Goal: Task Accomplishment & Management: Use online tool/utility

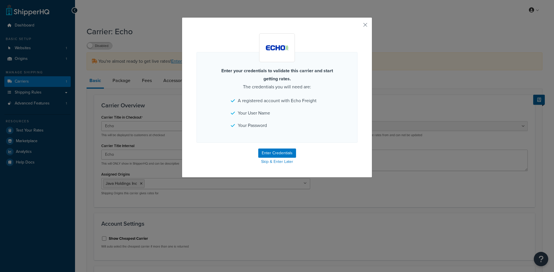
select select "echoFreight"
click at [272, 153] on button "Enter Credentials" at bounding box center [277, 153] width 38 height 9
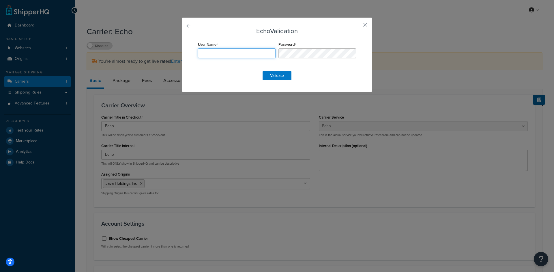
click at [223, 52] on input "User Name" at bounding box center [237, 53] width 78 height 10
paste input "ER92797"
type input "ER92797"
click at [275, 76] on button "Validate" at bounding box center [276, 75] width 29 height 9
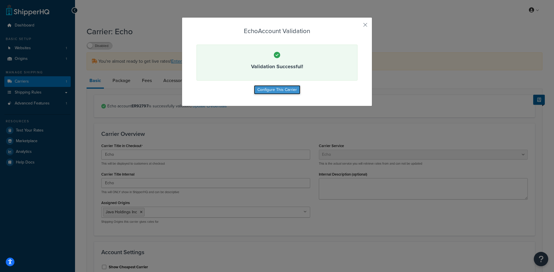
click at [276, 89] on button "Configure This Carrier" at bounding box center [277, 89] width 46 height 9
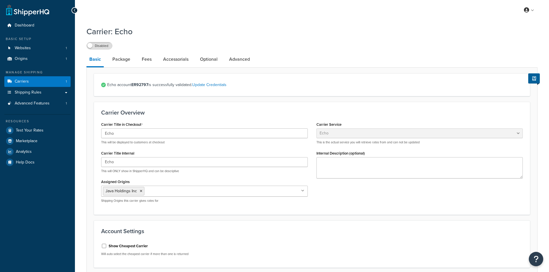
select select "echoFreight"
click at [96, 46] on label "Disabled" at bounding box center [99, 45] width 25 height 7
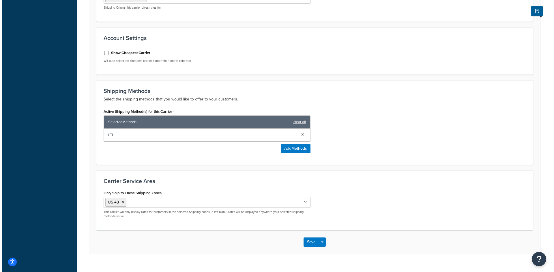
scroll to position [202, 0]
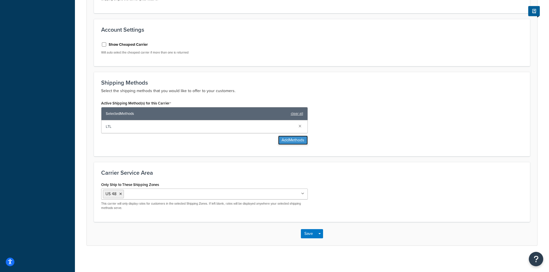
click at [298, 141] on button "Add Methods" at bounding box center [293, 140] width 30 height 9
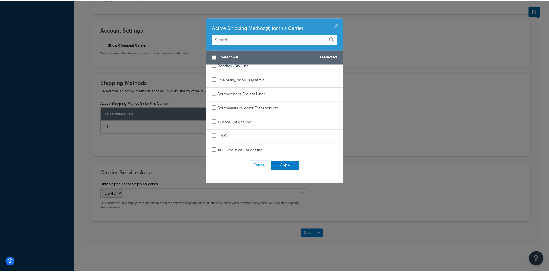
scroll to position [277, 0]
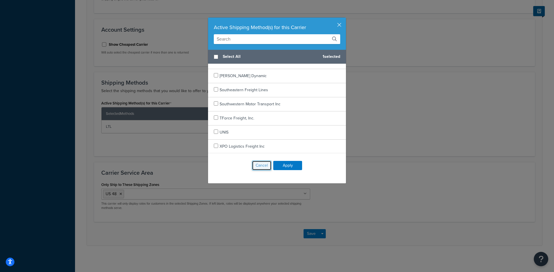
click at [260, 164] on button "Cancel" at bounding box center [262, 166] width 20 height 10
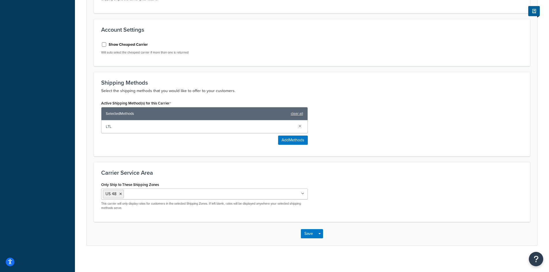
click at [157, 149] on div "Active Shipping Method(s) for this Carrier Selected Methods clear all LTL Add M…" at bounding box center [204, 124] width 215 height 50
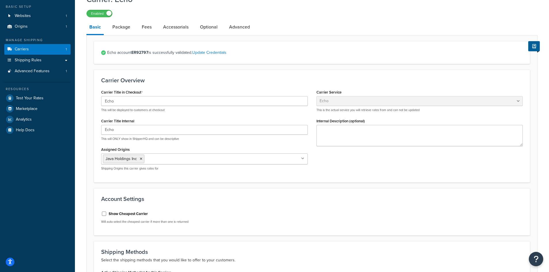
scroll to position [0, 0]
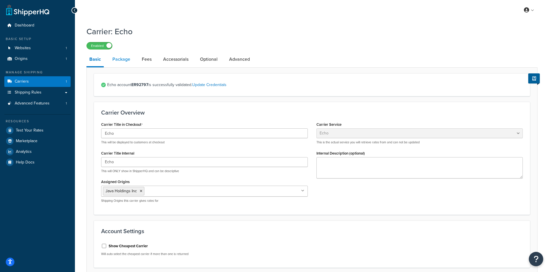
click at [123, 61] on link "Package" at bounding box center [122, 59] width 24 height 14
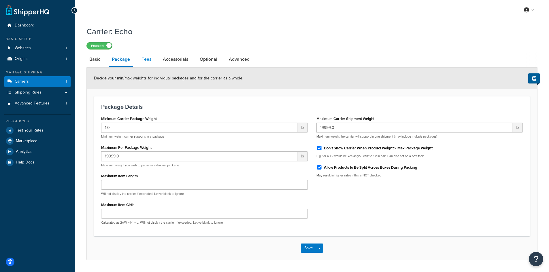
click at [143, 57] on link "Fees" at bounding box center [147, 59] width 16 height 14
select select "AFTER"
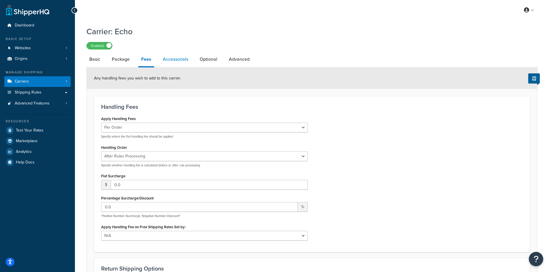
click at [172, 59] on link "Accessorials" at bounding box center [175, 59] width 31 height 14
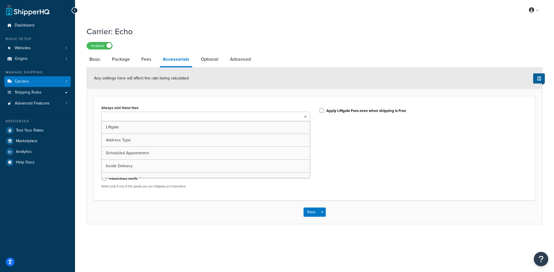
click at [172, 116] on ul at bounding box center [205, 117] width 209 height 10
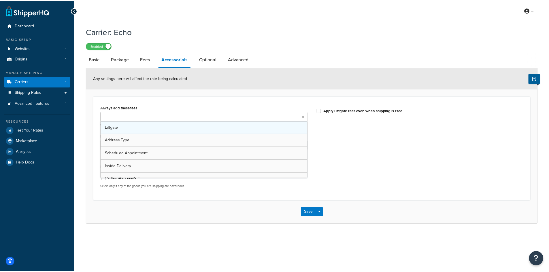
scroll to position [7, 0]
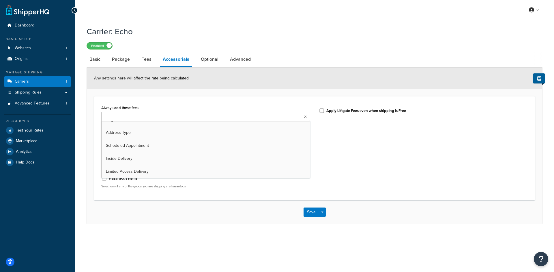
click at [156, 98] on div "Always add these fees Liftgate Address Type Scheduled Appointment Inside Delive…" at bounding box center [314, 148] width 441 height 104
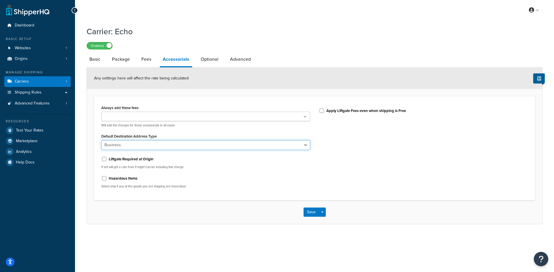
click at [162, 142] on select "Business Residential" at bounding box center [205, 145] width 209 height 10
click at [169, 134] on div "Default Destination Address Type Business Residential" at bounding box center [205, 141] width 209 height 18
click at [207, 56] on link "Optional" at bounding box center [209, 59] width 23 height 14
select select "55"
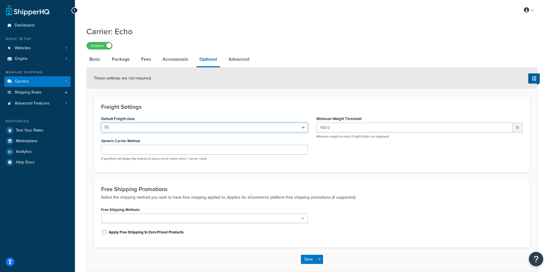
click at [175, 128] on select "50 55 60 65 70 77.5 85 92.5 100 110 125 150 175 200 250 300 400 500" at bounding box center [204, 128] width 207 height 10
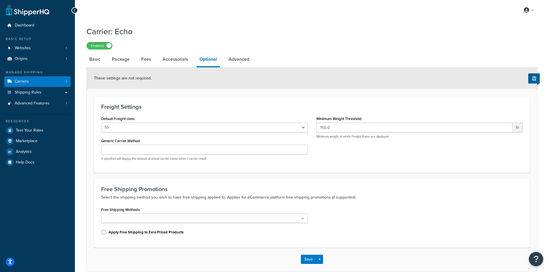
click at [91, 125] on form "These settings are not required. Freight Settings Default Freight class 50 55 6…" at bounding box center [312, 170] width 451 height 204
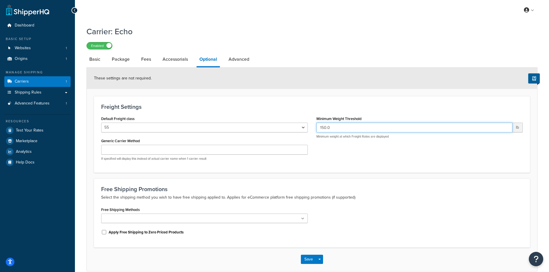
click at [359, 130] on input "150.0" at bounding box center [415, 128] width 196 height 10
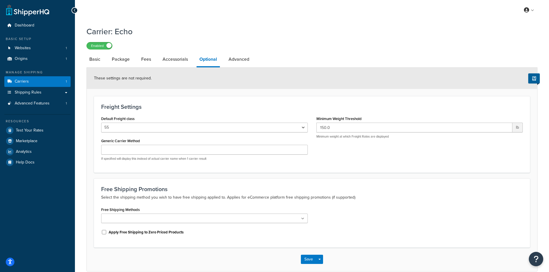
click at [347, 157] on div "Default Freight class 50 55 60 65 70 77.5 85 92.5 100 110 125 150 175 200 250 3…" at bounding box center [312, 140] width 430 height 51
click at [245, 62] on link "Advanced" at bounding box center [239, 59] width 27 height 14
select select "false"
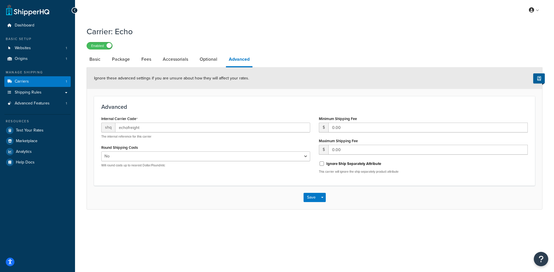
click at [199, 106] on h3 "Advanced" at bounding box center [314, 107] width 426 height 6
click at [204, 60] on link "Optional" at bounding box center [208, 59] width 23 height 14
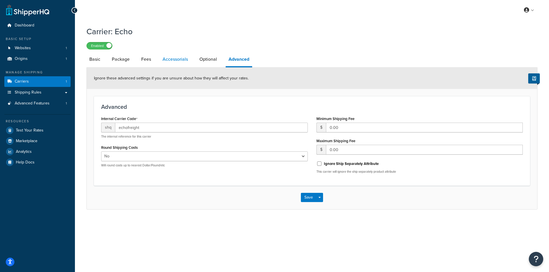
select select "55"
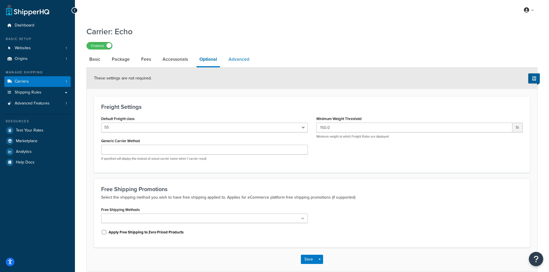
click at [234, 63] on link "Advanced" at bounding box center [239, 59] width 27 height 14
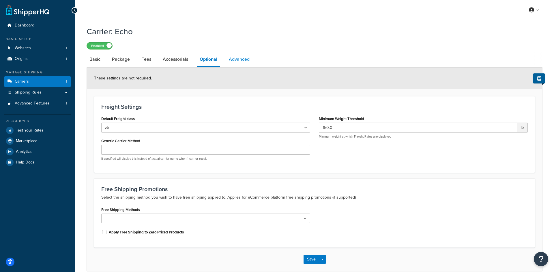
select select "false"
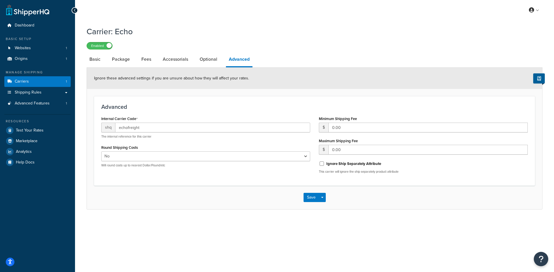
click at [166, 162] on div "Yes No Will round costs up to nearest Dollar/Pound/etc" at bounding box center [205, 160] width 209 height 16
click at [178, 159] on select "Yes No" at bounding box center [205, 157] width 209 height 10
click at [180, 213] on div "Carrier: Echo Enabled Basic Package Fees Accessorials Optional Advanced Ignore …" at bounding box center [314, 123] width 479 height 201
click at [206, 60] on link "Optional" at bounding box center [208, 59] width 23 height 14
select select "55"
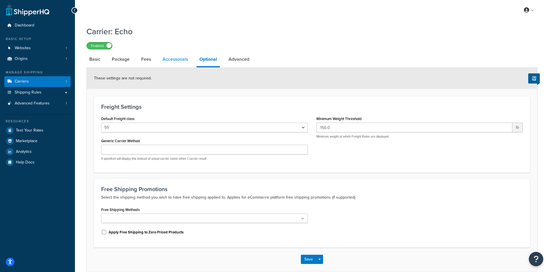
click at [176, 60] on link "Accessorials" at bounding box center [175, 59] width 31 height 14
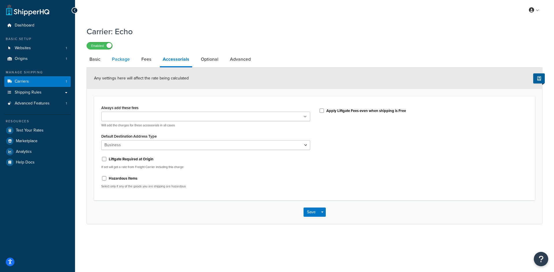
click at [125, 60] on link "Package" at bounding box center [121, 59] width 24 height 14
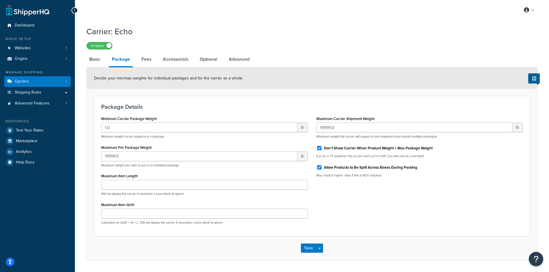
click at [200, 172] on div "Maximum Item Length Will not display the carrier if exceeded. Leave blank to ig…" at bounding box center [204, 184] width 207 height 24
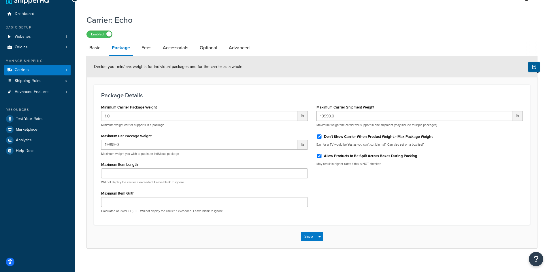
scroll to position [17, 0]
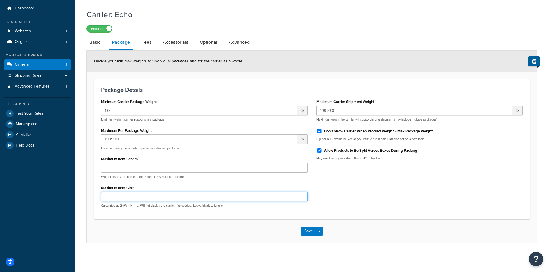
click at [180, 196] on input "Maximum Item Girth" at bounding box center [204, 197] width 207 height 10
click at [177, 213] on div "Package Details Minimum Carrier Package Weight 1.0 lb Minimum weight carrier su…" at bounding box center [312, 149] width 436 height 140
click at [182, 207] on p "Calculated as 2x(W + H) + L. Will not display the carrier if exceeded. Leave bl…" at bounding box center [204, 206] width 207 height 4
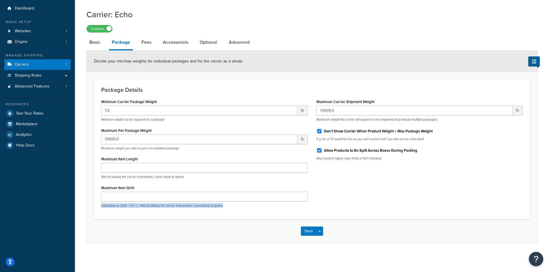
click at [221, 216] on div "Package Details Minimum Carrier Package Weight 1.0 lb Minimum weight carrier su…" at bounding box center [312, 149] width 436 height 140
click at [218, 216] on div "Package Details Minimum Carrier Package Weight 1.0 lb Minimum weight carrier su…" at bounding box center [312, 149] width 436 height 140
click at [98, 40] on link "Basic" at bounding box center [94, 42] width 17 height 14
select select "echoFreight"
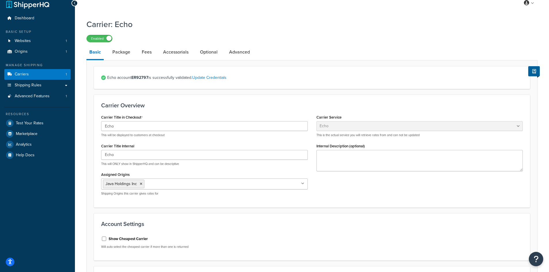
scroll to position [3, 0]
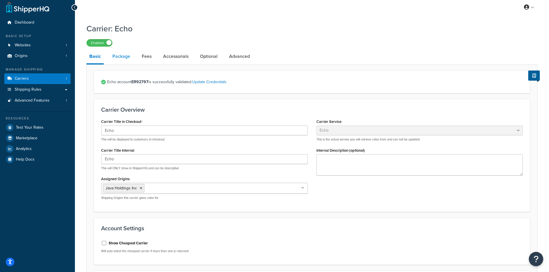
click at [121, 58] on link "Package" at bounding box center [122, 57] width 24 height 14
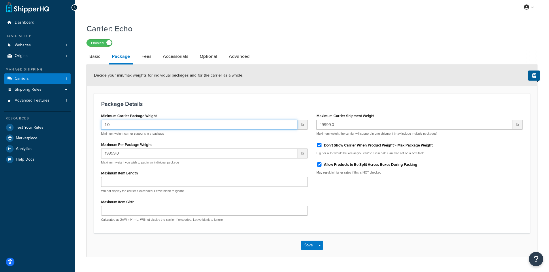
click at [201, 125] on input "1.0" at bounding box center [199, 125] width 196 height 10
click at [219, 101] on h3 "Package Details" at bounding box center [312, 104] width 422 height 6
click at [144, 58] on link "Fees" at bounding box center [147, 57] width 16 height 14
select select "AFTER"
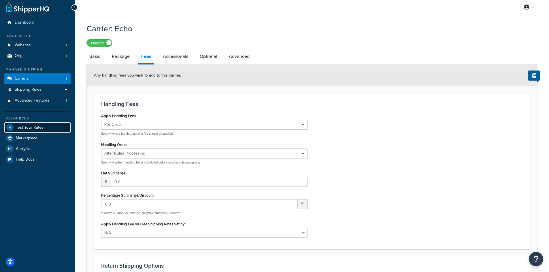
click at [41, 123] on link "Test Your Rates" at bounding box center [37, 128] width 66 height 10
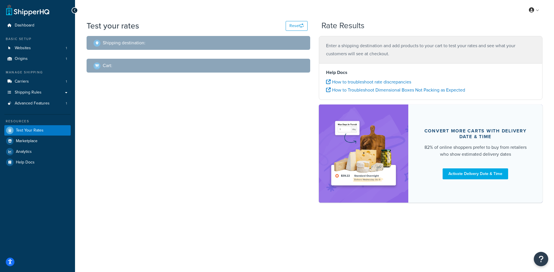
select select "TX"
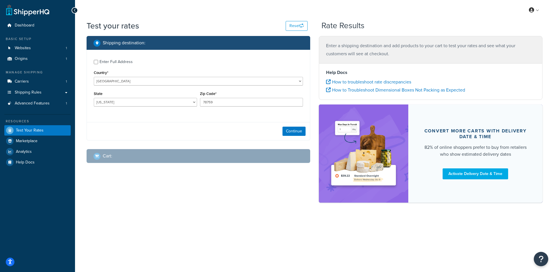
click at [109, 62] on div "Enter Full Address" at bounding box center [115, 62] width 33 height 8
click at [98, 62] on input "Enter Full Address" at bounding box center [96, 62] width 4 height 4
checkbox input "true"
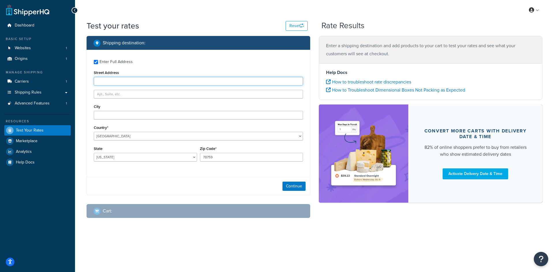
click at [117, 81] on input "Street Address" at bounding box center [198, 81] width 209 height 9
type input "256 South Robertson Blvd."
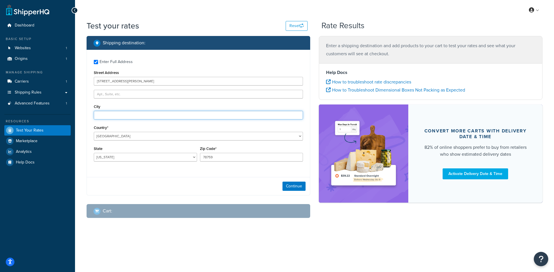
type input "Beverly Hills"
select select "CA"
click at [223, 158] on input "78759" at bounding box center [251, 157] width 103 height 9
click at [163, 186] on div "Continue" at bounding box center [198, 186] width 223 height 18
click at [204, 89] on div "Enter Full Address Street Address 256 South Robertson Blvd. City Beverly Hills …" at bounding box center [198, 111] width 223 height 123
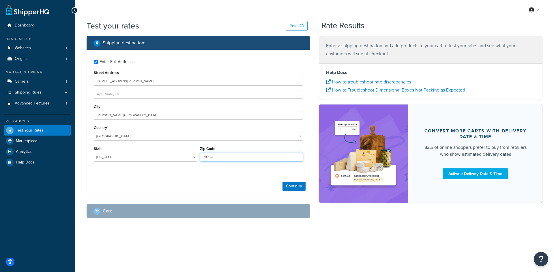
click at [217, 160] on input "78759" at bounding box center [251, 157] width 103 height 9
type input "90211"
drag, startPoint x: 172, startPoint y: 190, endPoint x: 225, endPoint y: 187, distance: 53.7
click at [172, 189] on div "Continue" at bounding box center [198, 186] width 223 height 18
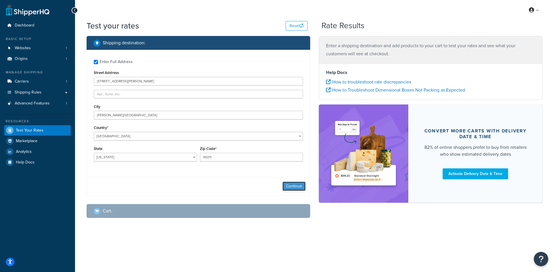
click at [291, 184] on button "Continue" at bounding box center [293, 186] width 23 height 9
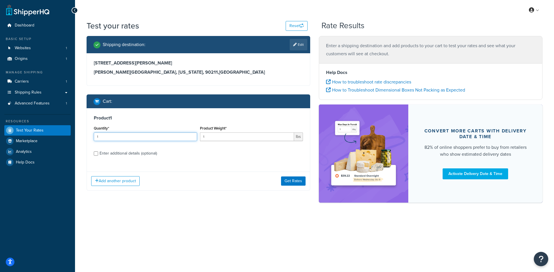
click at [145, 138] on input "1" at bounding box center [145, 137] width 103 height 9
type input "0"
click at [192, 137] on input "0" at bounding box center [145, 137] width 103 height 9
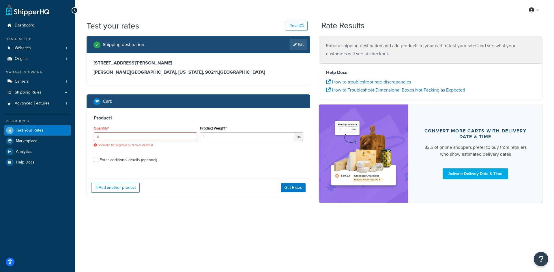
click at [135, 156] on label "Enter additional details (optional)" at bounding box center [200, 159] width 203 height 9
click at [98, 158] on input "Enter additional details (optional)" at bounding box center [96, 160] width 4 height 4
checkbox input "true"
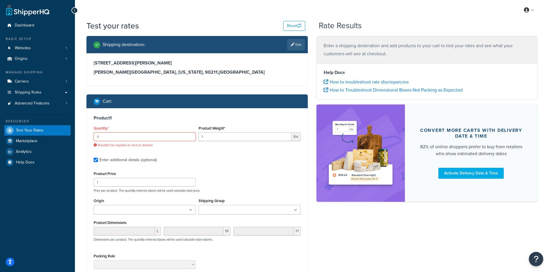
click at [141, 140] on input "0" at bounding box center [145, 137] width 102 height 9
click at [190, 136] on input "1" at bounding box center [145, 137] width 102 height 9
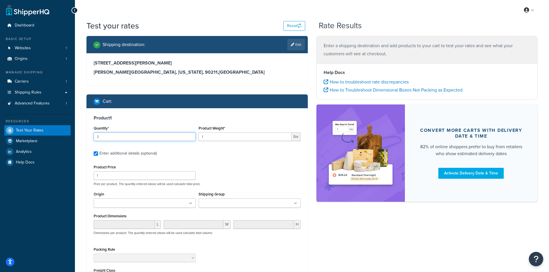
click at [190, 136] on input "2" at bounding box center [145, 137] width 102 height 9
type input "3"
click at [190, 136] on input "3" at bounding box center [145, 137] width 102 height 9
click at [238, 136] on input "1" at bounding box center [245, 137] width 93 height 9
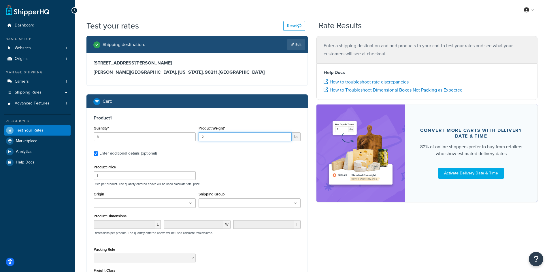
click at [287, 136] on input "2" at bounding box center [245, 137] width 93 height 9
click at [287, 136] on input "3" at bounding box center [245, 137] width 93 height 9
type input "4"
click at [287, 136] on input "4" at bounding box center [245, 137] width 93 height 9
drag, startPoint x: 276, startPoint y: 138, endPoint x: 222, endPoint y: 139, distance: 53.6
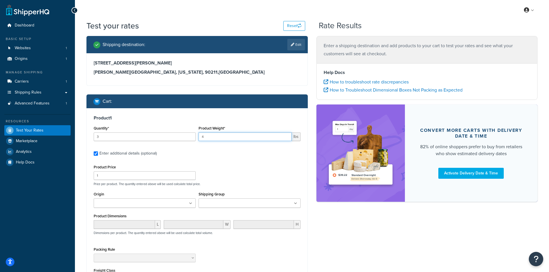
click at [222, 139] on input "4" at bounding box center [245, 137] width 93 height 9
type input "2000"
click at [210, 170] on div "Product Price 1 Price per product. The quantity entered above will be used calc…" at bounding box center [197, 174] width 210 height 23
click at [165, 175] on input "1" at bounding box center [145, 176] width 102 height 9
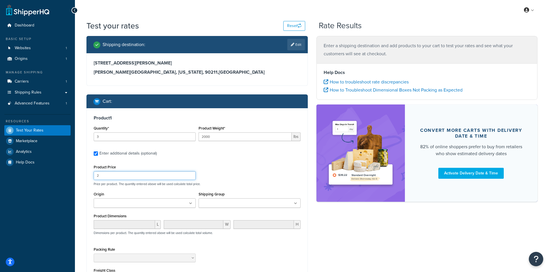
click at [190, 176] on input "2" at bounding box center [145, 176] width 102 height 9
click at [191, 176] on input "3" at bounding box center [145, 176] width 102 height 9
click at [191, 176] on input "4" at bounding box center [145, 176] width 102 height 9
click at [191, 176] on input "5" at bounding box center [145, 176] width 102 height 9
click at [191, 176] on input "6" at bounding box center [145, 176] width 102 height 9
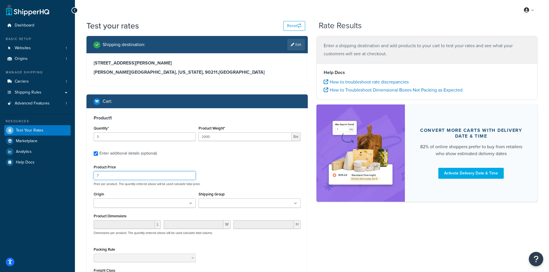
click at [191, 176] on input "7" at bounding box center [145, 176] width 102 height 9
click at [191, 176] on input "8" at bounding box center [145, 176] width 102 height 9
click at [191, 176] on input "9" at bounding box center [145, 176] width 102 height 9
click at [191, 176] on input "10" at bounding box center [145, 176] width 102 height 9
click at [191, 176] on input "11" at bounding box center [145, 176] width 102 height 9
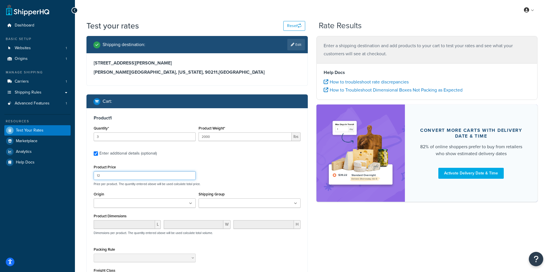
type input "12"
click at [191, 176] on input "12" at bounding box center [145, 176] width 102 height 9
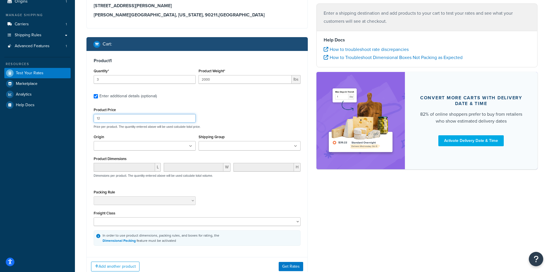
scroll to position [58, 0]
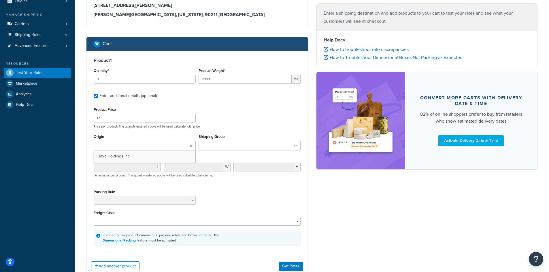
click at [189, 148] on ul at bounding box center [145, 146] width 102 height 10
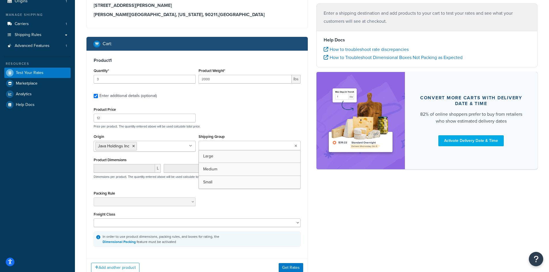
click at [223, 148] on input "Shipping Group" at bounding box center [225, 146] width 51 height 6
click at [230, 120] on div "Product Price 12 Price per product. The quantity entered above will be used cal…" at bounding box center [197, 117] width 210 height 23
drag, startPoint x: 148, startPoint y: 178, endPoint x: 214, endPoint y: 178, distance: 65.2
click at [213, 178] on p "Dimensions per product. The quantity entered above will be used calculate total…" at bounding box center [152, 177] width 121 height 4
click at [210, 144] on input "Shipping Group" at bounding box center [225, 146] width 51 height 6
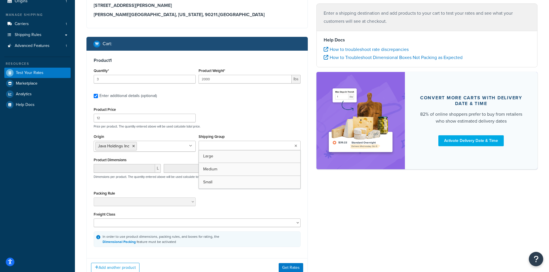
click at [228, 123] on div "Product Price 12 Price per product. The quantity entered above will be used cal…" at bounding box center [197, 117] width 210 height 23
click at [221, 150] on ul at bounding box center [250, 146] width 102 height 10
click at [225, 188] on div "Product Price 12 Price per product. The quantity entered above will be used cal…" at bounding box center [197, 177] width 207 height 142
click at [160, 169] on span "L" at bounding box center [158, 168] width 6 height 9
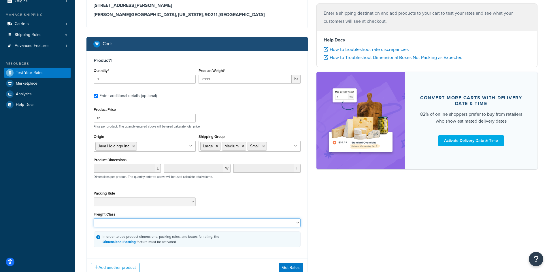
click at [153, 226] on select "50 55 60 65 70 77.5 85 92.5 100 110 125 150 175 200 250 300 400 500" at bounding box center [197, 223] width 207 height 9
click at [83, 164] on div "Shipping destination : Edit 256 South Robertson Blvd. Beverly Hills, California…" at bounding box center [197, 132] width 230 height 308
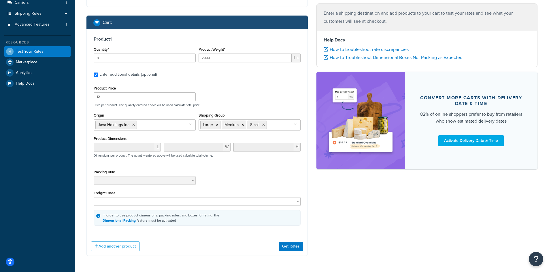
scroll to position [100, 0]
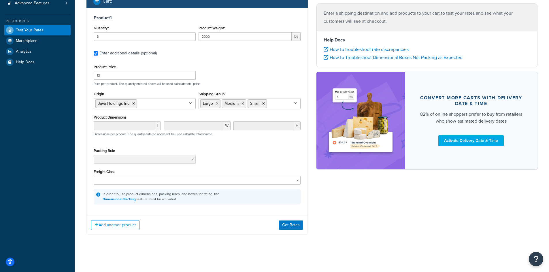
click at [134, 195] on div "In order to use product dimensions, packing rules, and boxes for rating, the Di…" at bounding box center [161, 197] width 117 height 10
click at [125, 199] on link "Dimensional Packing" at bounding box center [119, 199] width 33 height 5
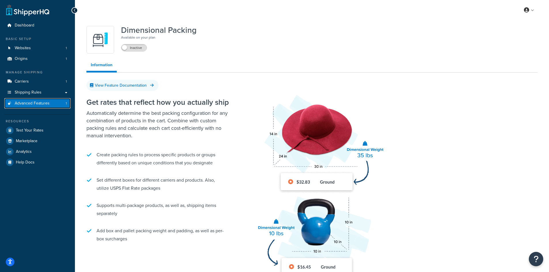
click at [44, 103] on span "Advanced Features" at bounding box center [32, 103] width 35 height 5
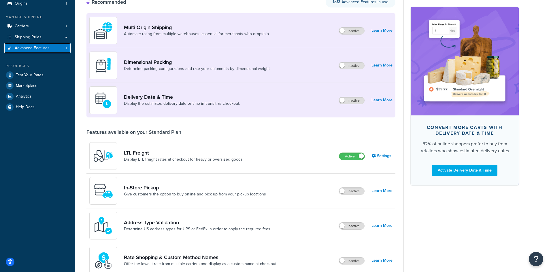
scroll to position [58, 0]
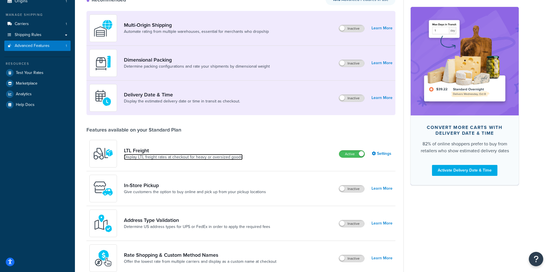
click at [195, 158] on link "Display LTL freight rates at checkout for heavy or oversized goods" at bounding box center [183, 158] width 119 height 6
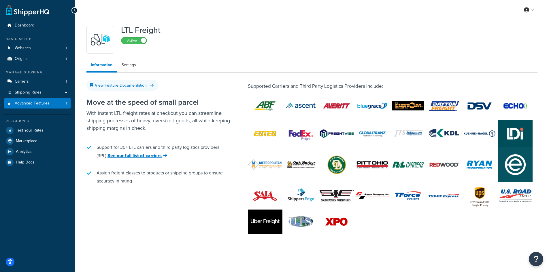
scroll to position [3, 0]
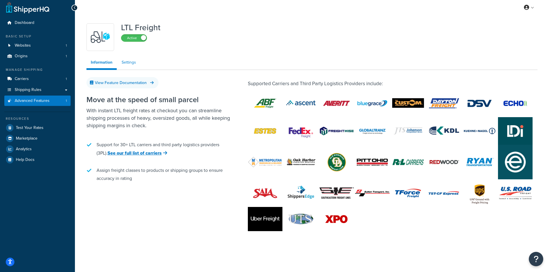
click at [130, 62] on link "Settings" at bounding box center [128, 63] width 23 height 12
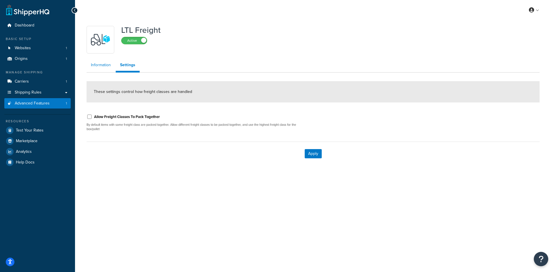
drag, startPoint x: 105, startPoint y: 67, endPoint x: 112, endPoint y: 65, distance: 7.5
click at [106, 67] on link "Information" at bounding box center [100, 65] width 29 height 12
